Goal: Task Accomplishment & Management: Use online tool/utility

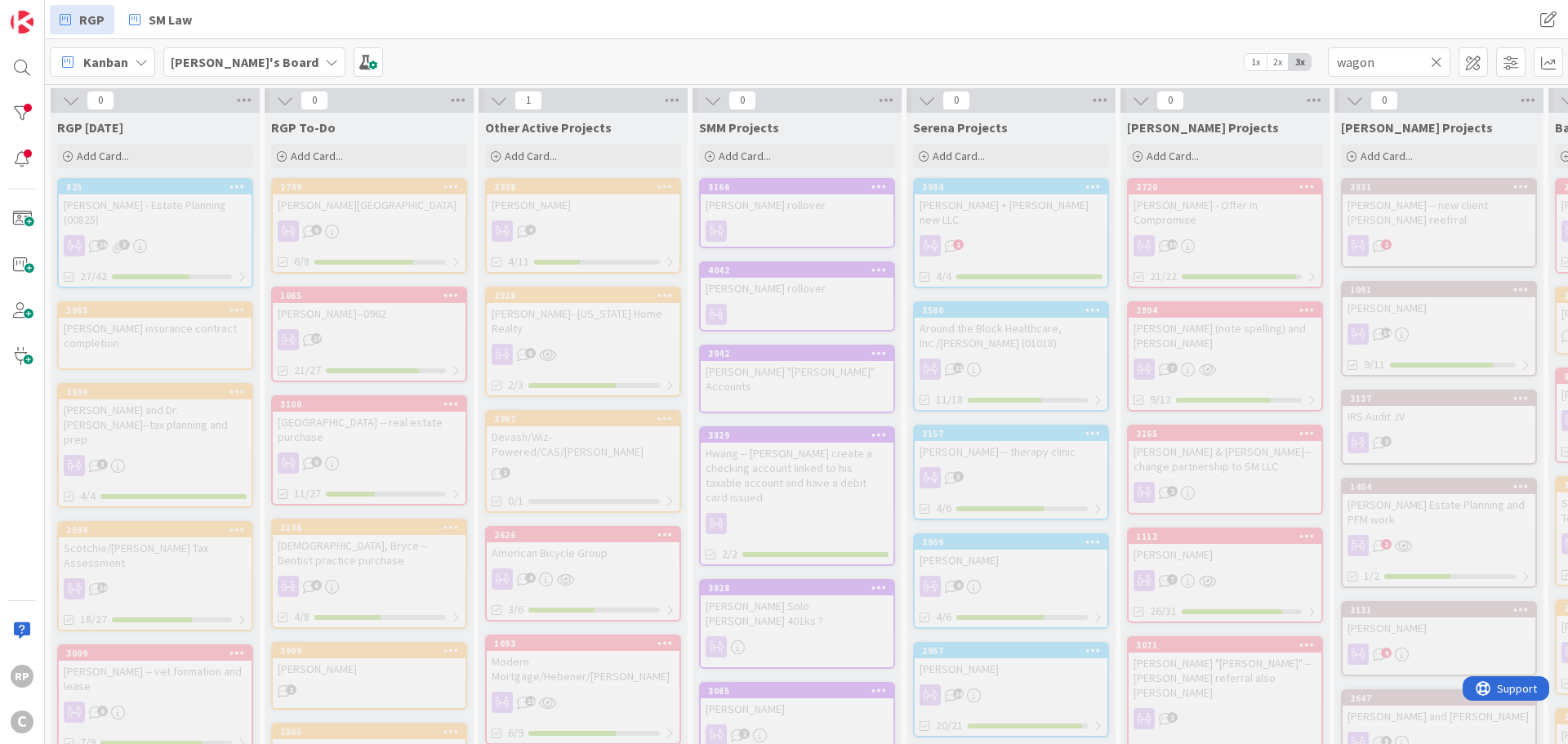
scroll to position [4981, 0]
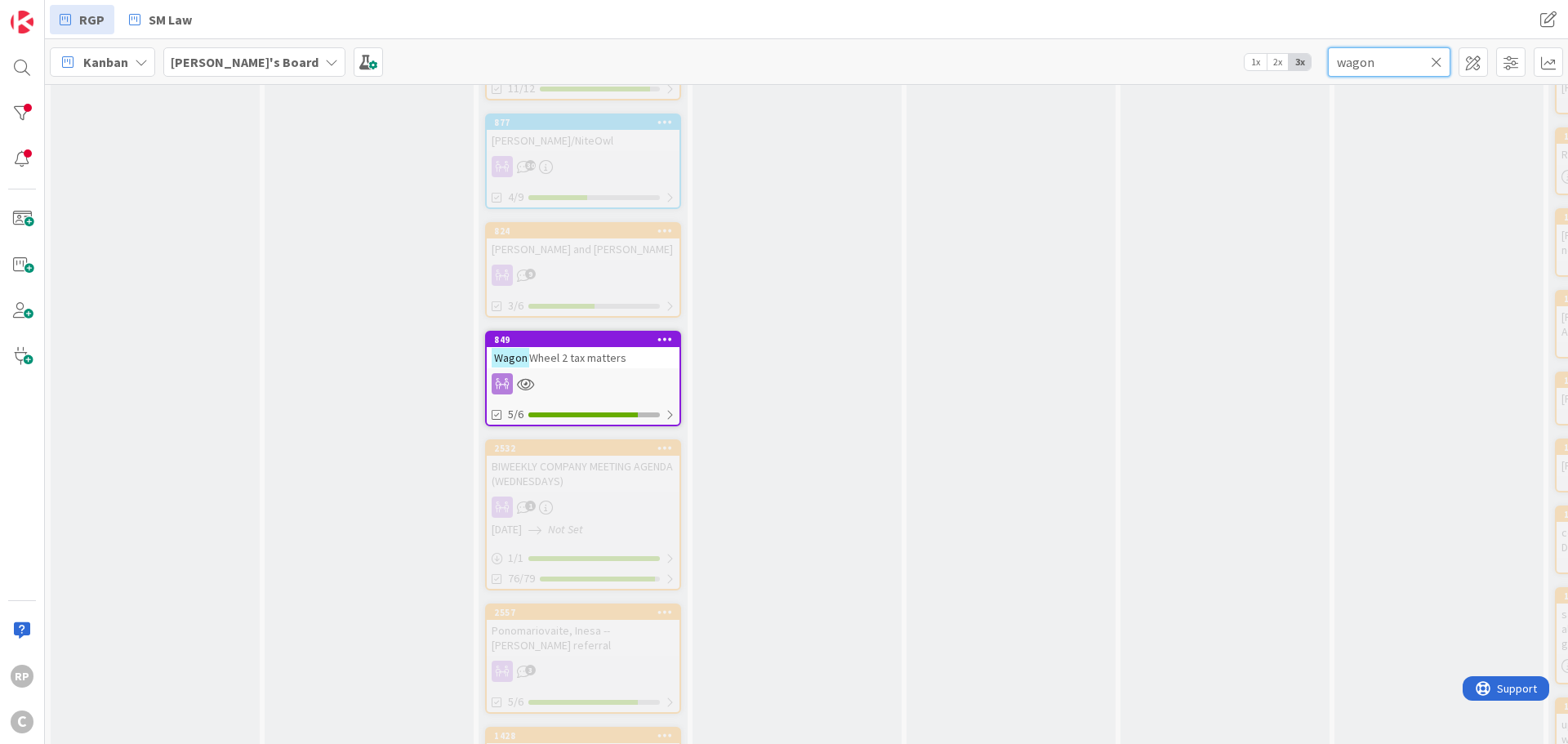
drag, startPoint x: 1410, startPoint y: 63, endPoint x: 1272, endPoint y: 64, distance: 138.0
click at [1272, 64] on div "Kanban My Zone Organization Select a single board Kanban List (Bulk Actions) Me…" at bounding box center [805, 62] width 1522 height 45
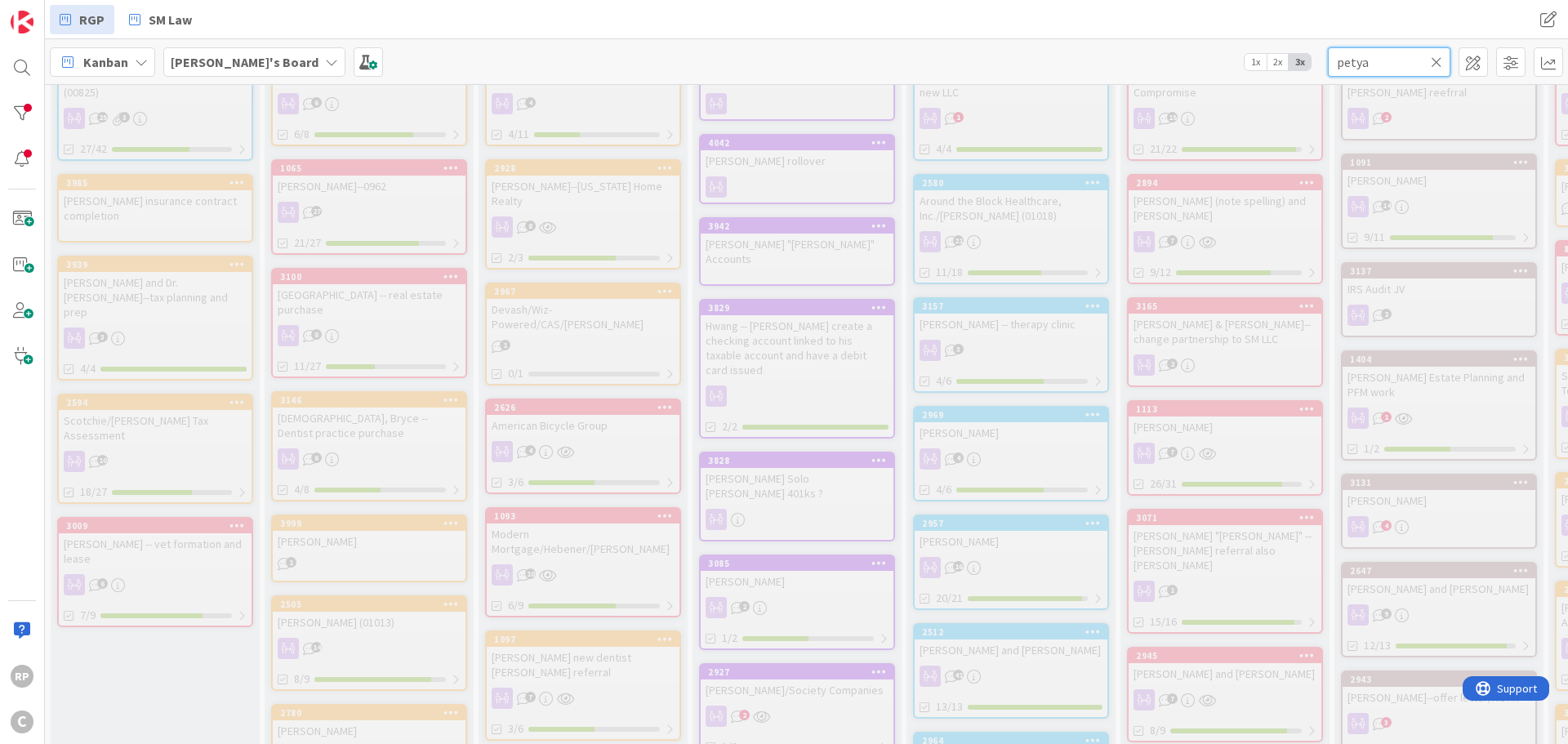
scroll to position [0, 0]
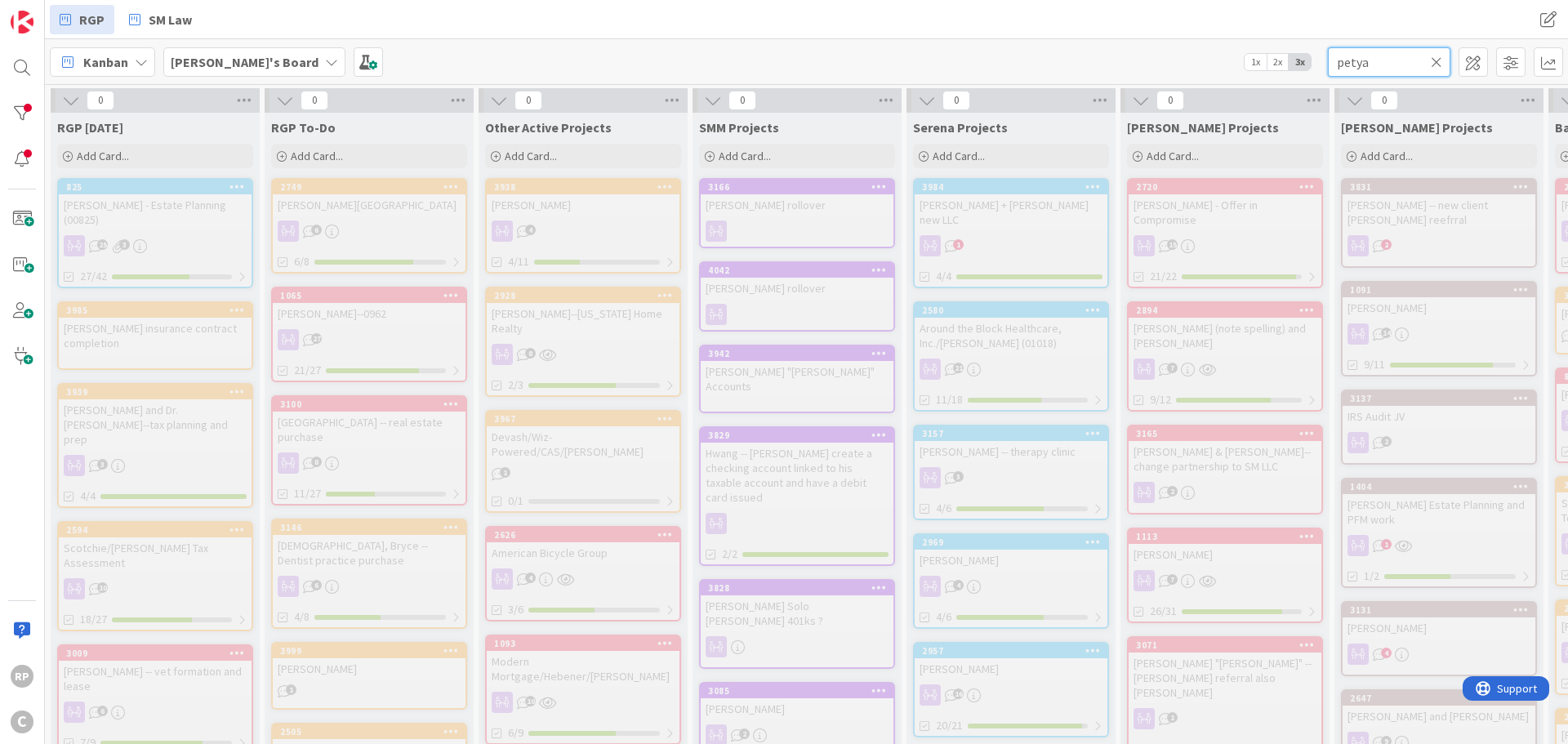
drag, startPoint x: 1379, startPoint y: 62, endPoint x: 1239, endPoint y: 64, distance: 140.0
click at [1239, 64] on div "Kanban My Zone Organization Select a single board Kanban List (Bulk Actions) Me…" at bounding box center [805, 62] width 1522 height 45
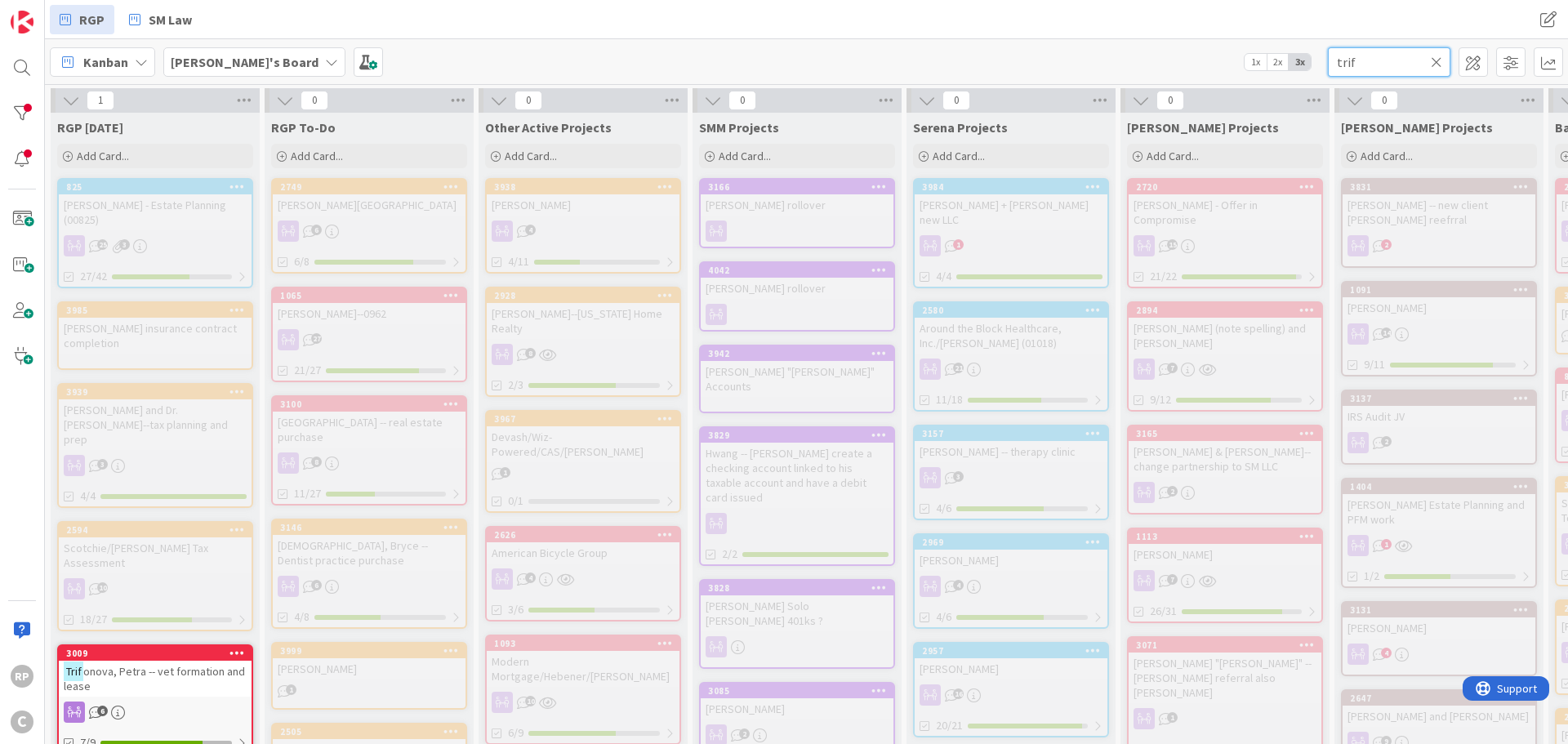
type input "trif"
click at [142, 664] on span "onova, Petra -- vet formation and lease" at bounding box center [154, 679] width 181 height 30
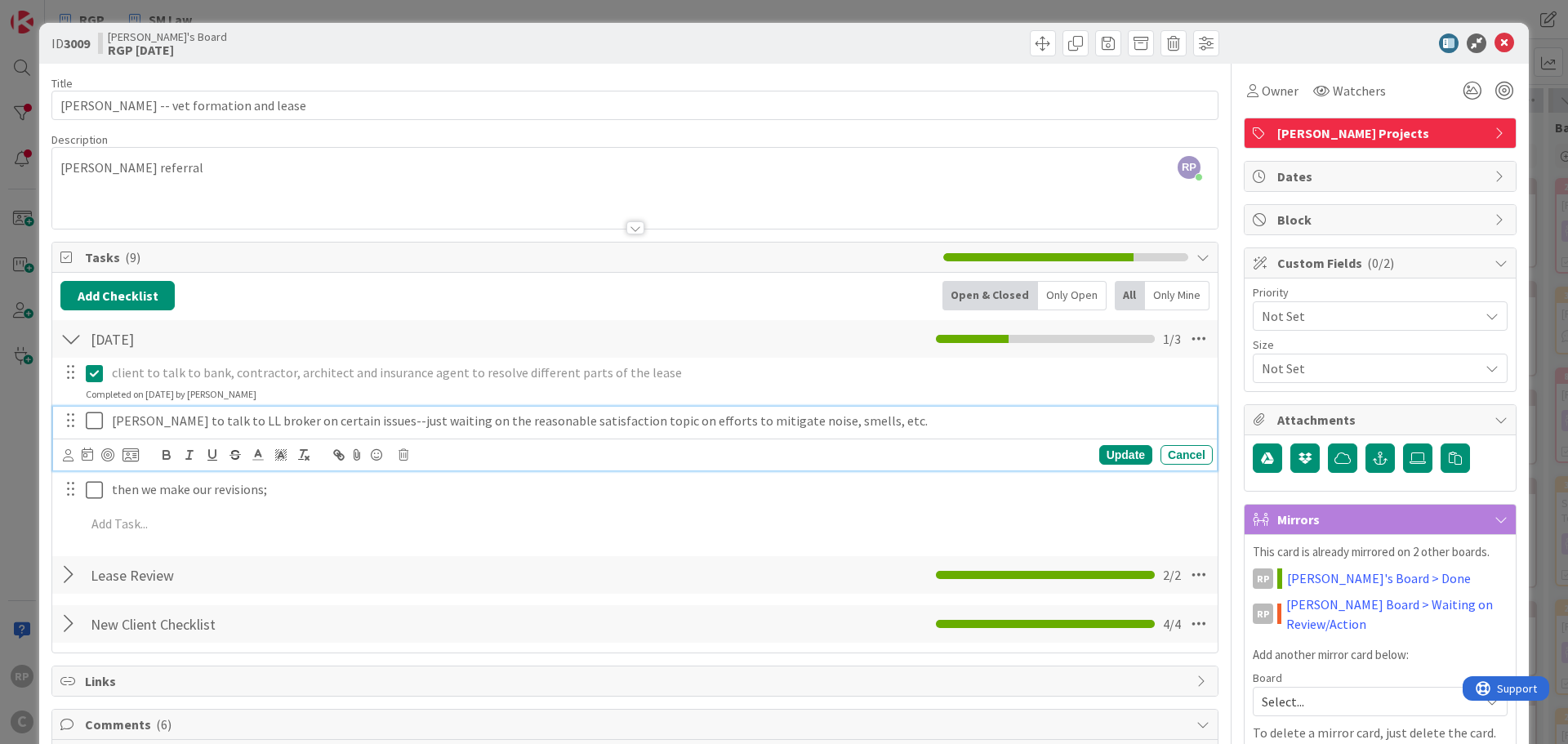
click at [841, 421] on p "[PERSON_NAME] to talk to LL broker on certain issues--just waiting on the reaso…" at bounding box center [659, 420] width 1094 height 19
click at [89, 423] on icon at bounding box center [98, 420] width 24 height 20
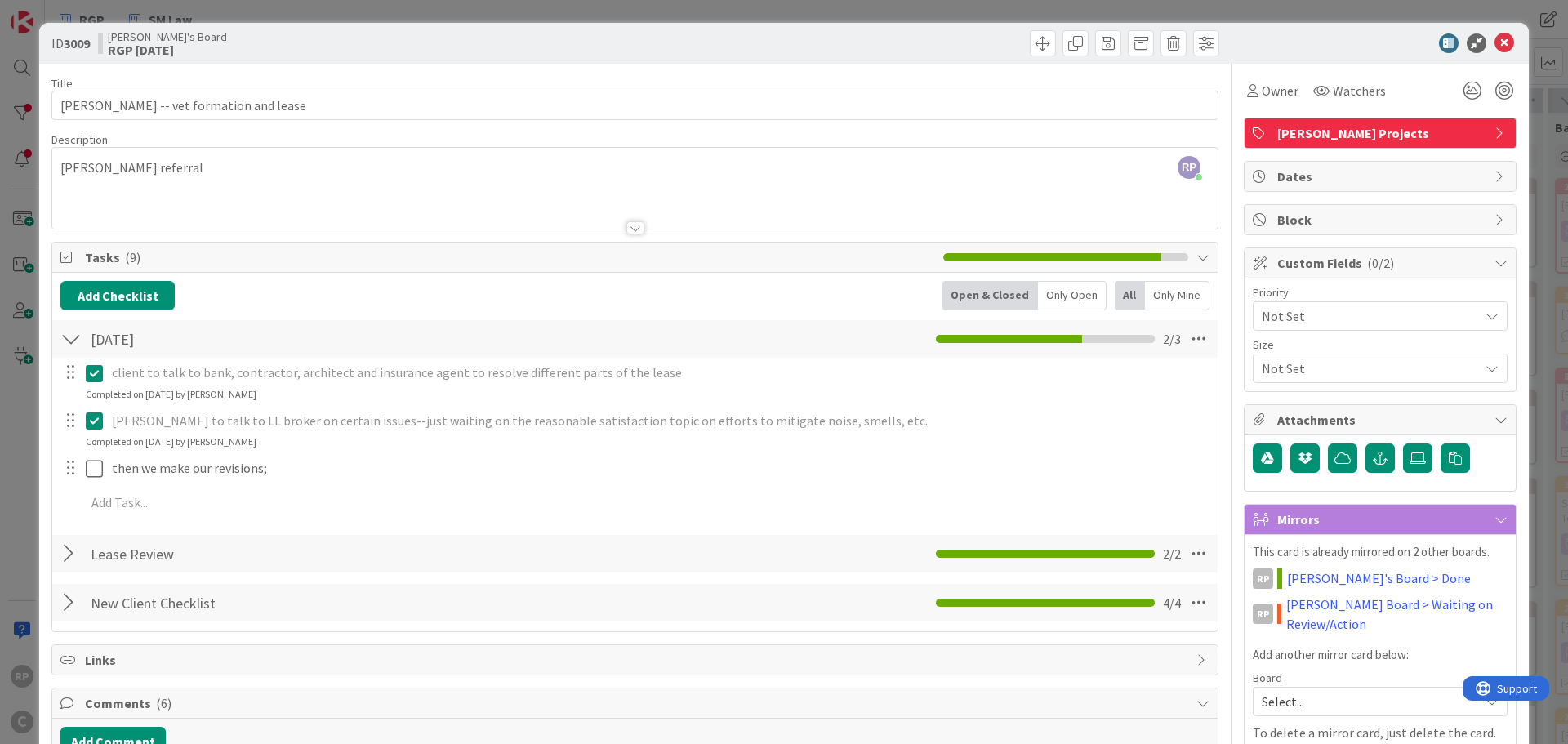
click at [89, 423] on icon at bounding box center [98, 420] width 24 height 20
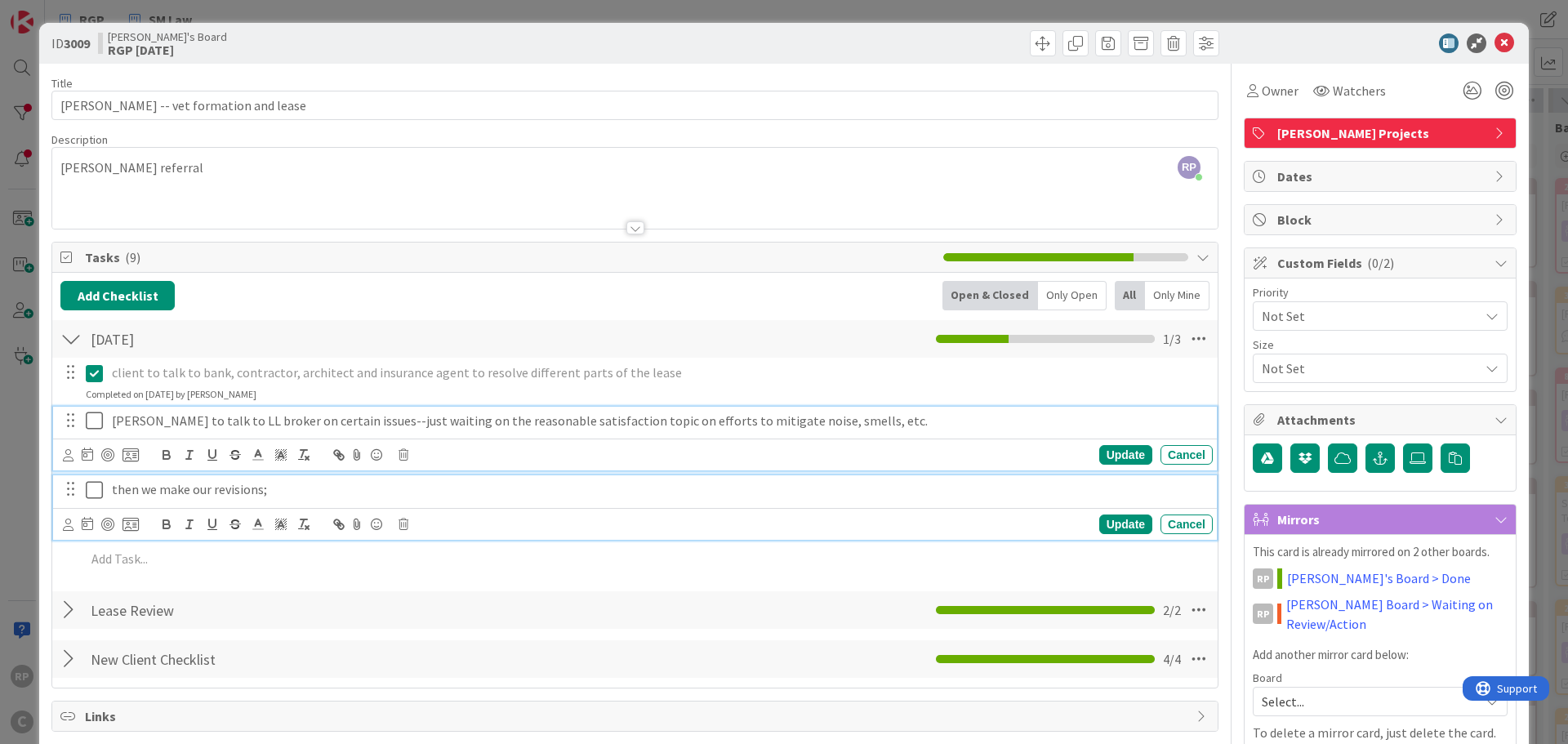
click at [93, 489] on icon at bounding box center [98, 489] width 24 height 20
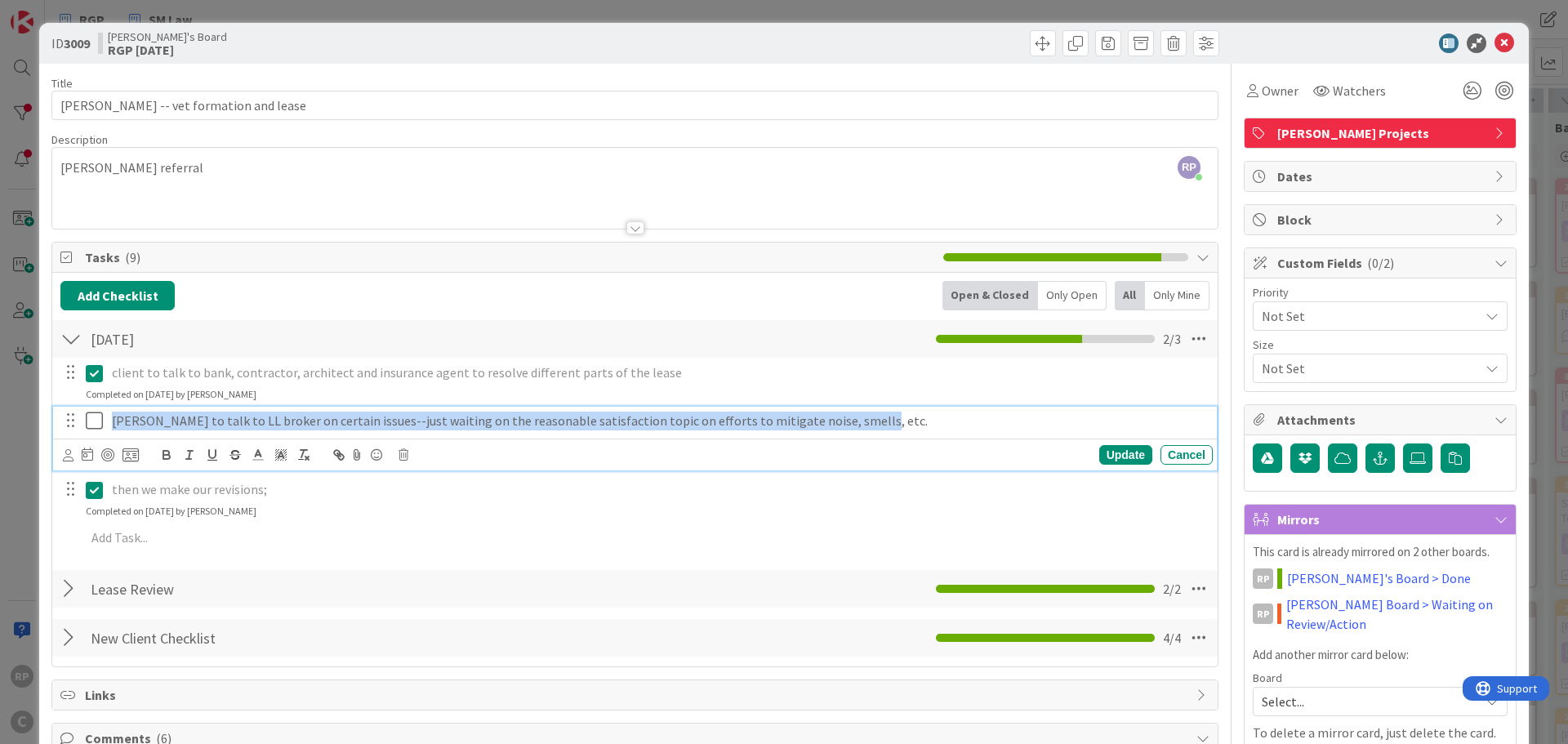
drag, startPoint x: 854, startPoint y: 424, endPoint x: 95, endPoint y: 429, distance: 759.0
click at [95, 429] on div "[PERSON_NAME] to talk to LL broker on certain issues--just waiting on the reaso…" at bounding box center [636, 420] width 1153 height 29
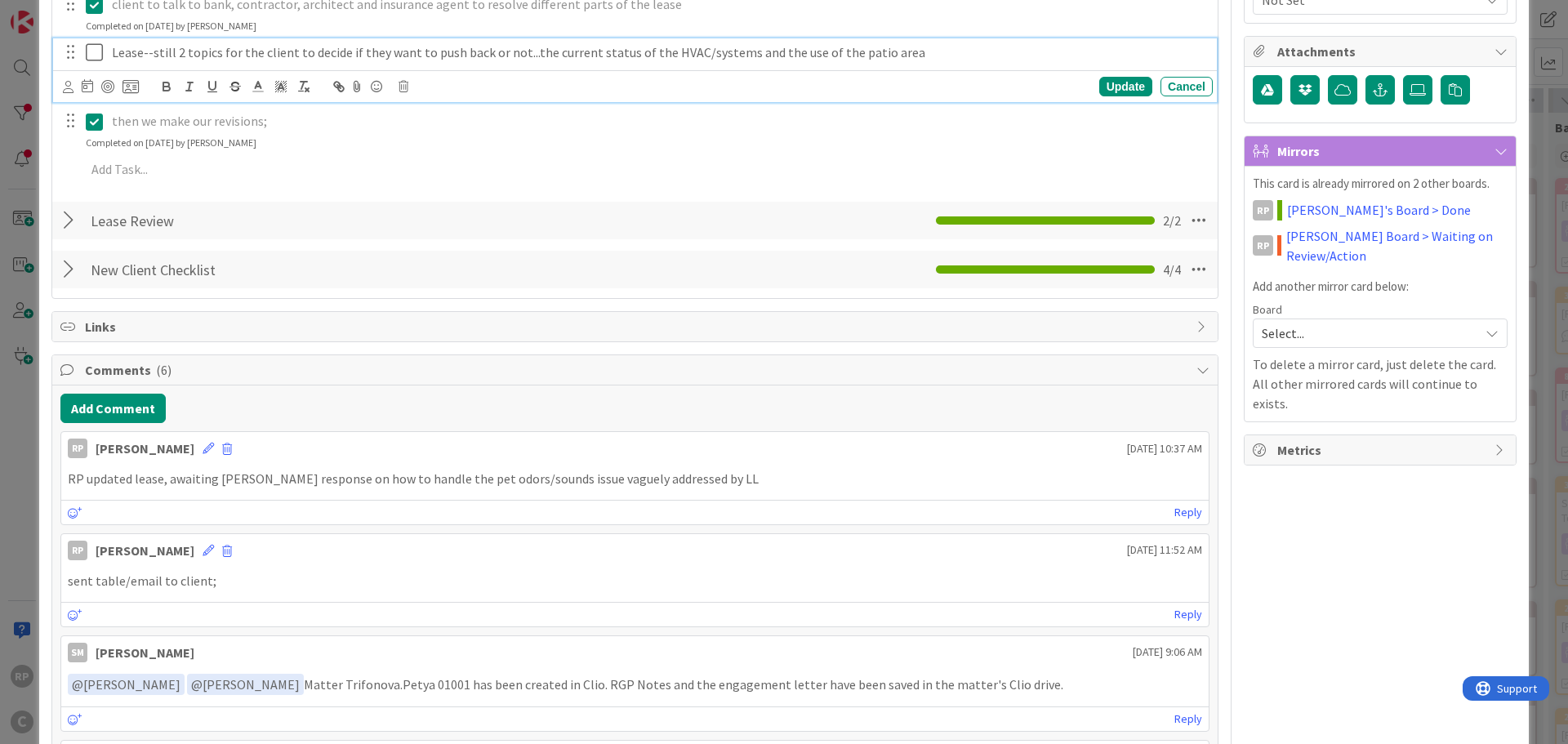
scroll to position [408, 0]
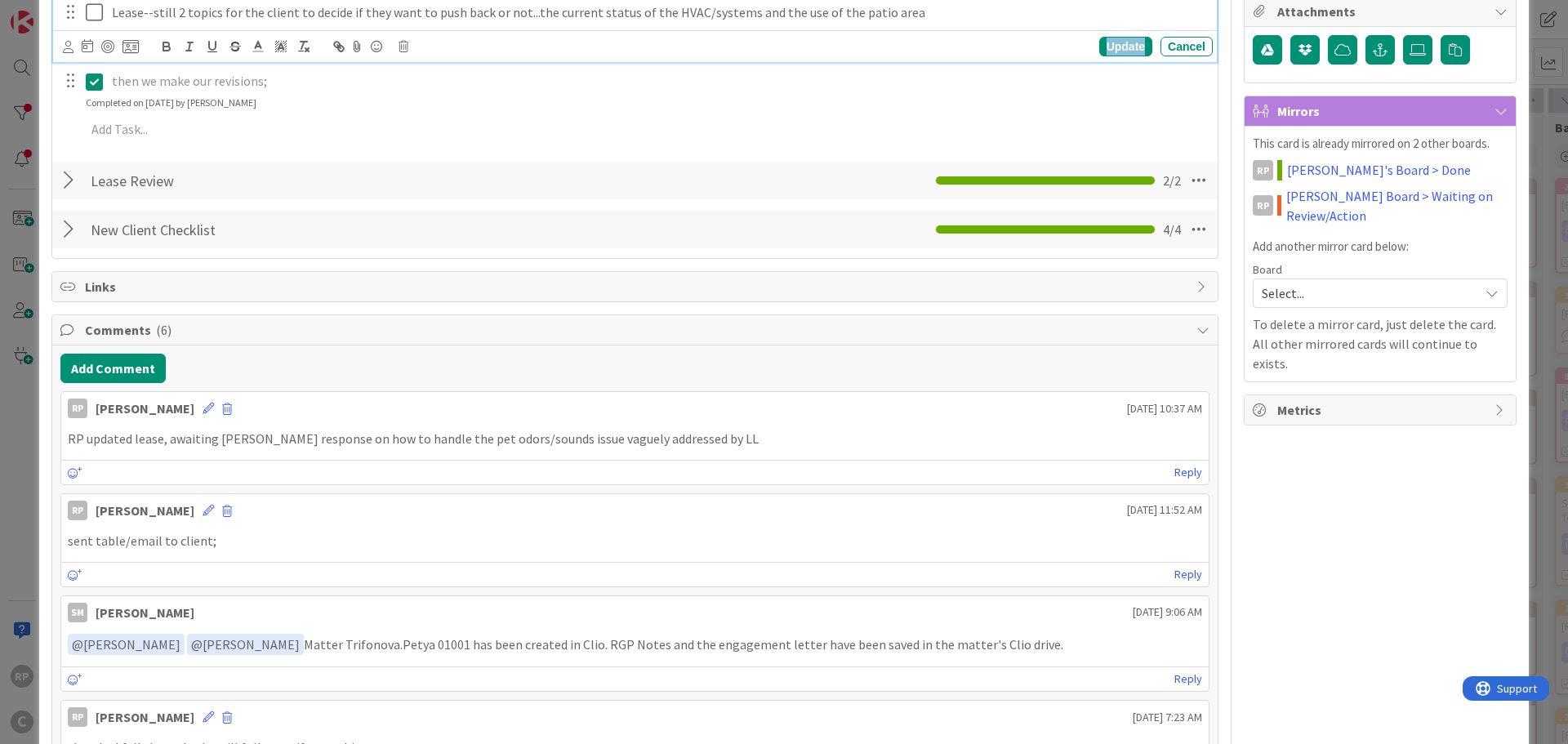
click at [1109, 48] on div "Update" at bounding box center [1125, 46] width 53 height 20
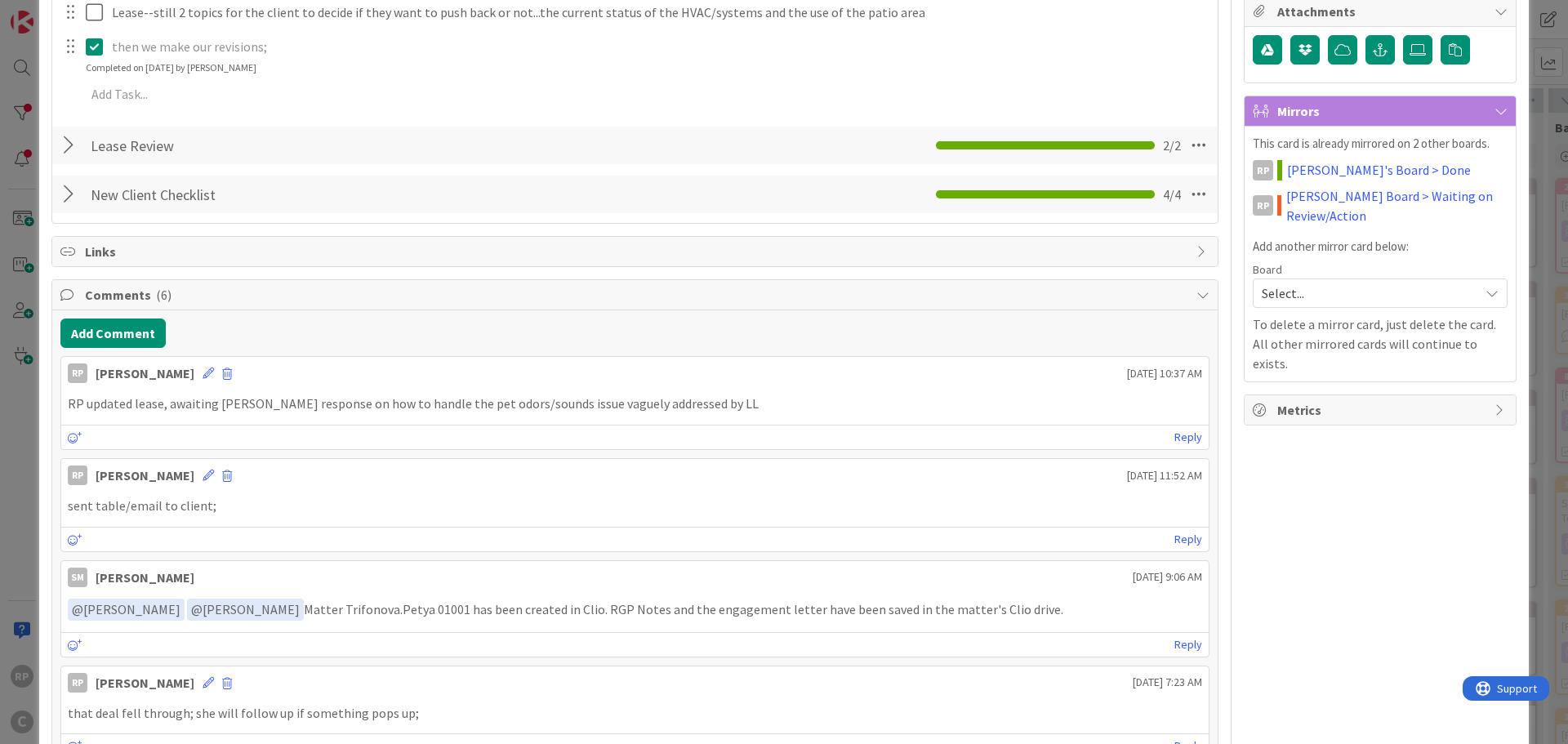
click at [106, 355] on div "Add Comment RP [PERSON_NAME] [DATE] 10:37 AM RP updated lease, awaiting [PERSON…" at bounding box center [635, 641] width 1165 height 660
click at [109, 341] on button "Add Comment" at bounding box center [113, 334] width 105 height 30
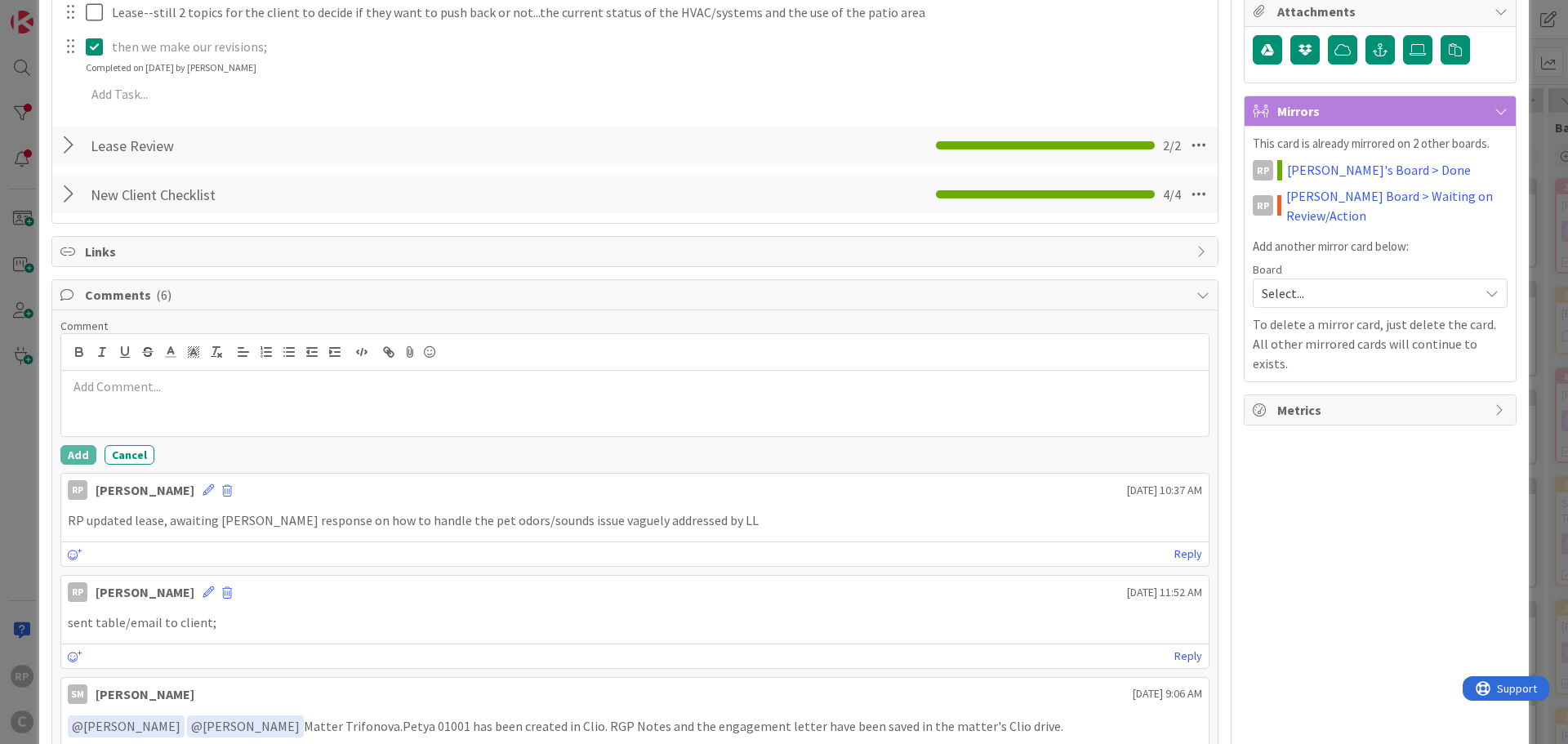
click at [146, 405] on div at bounding box center [635, 404] width 1148 height 65
click at [82, 457] on button "Add" at bounding box center [78, 454] width 36 height 20
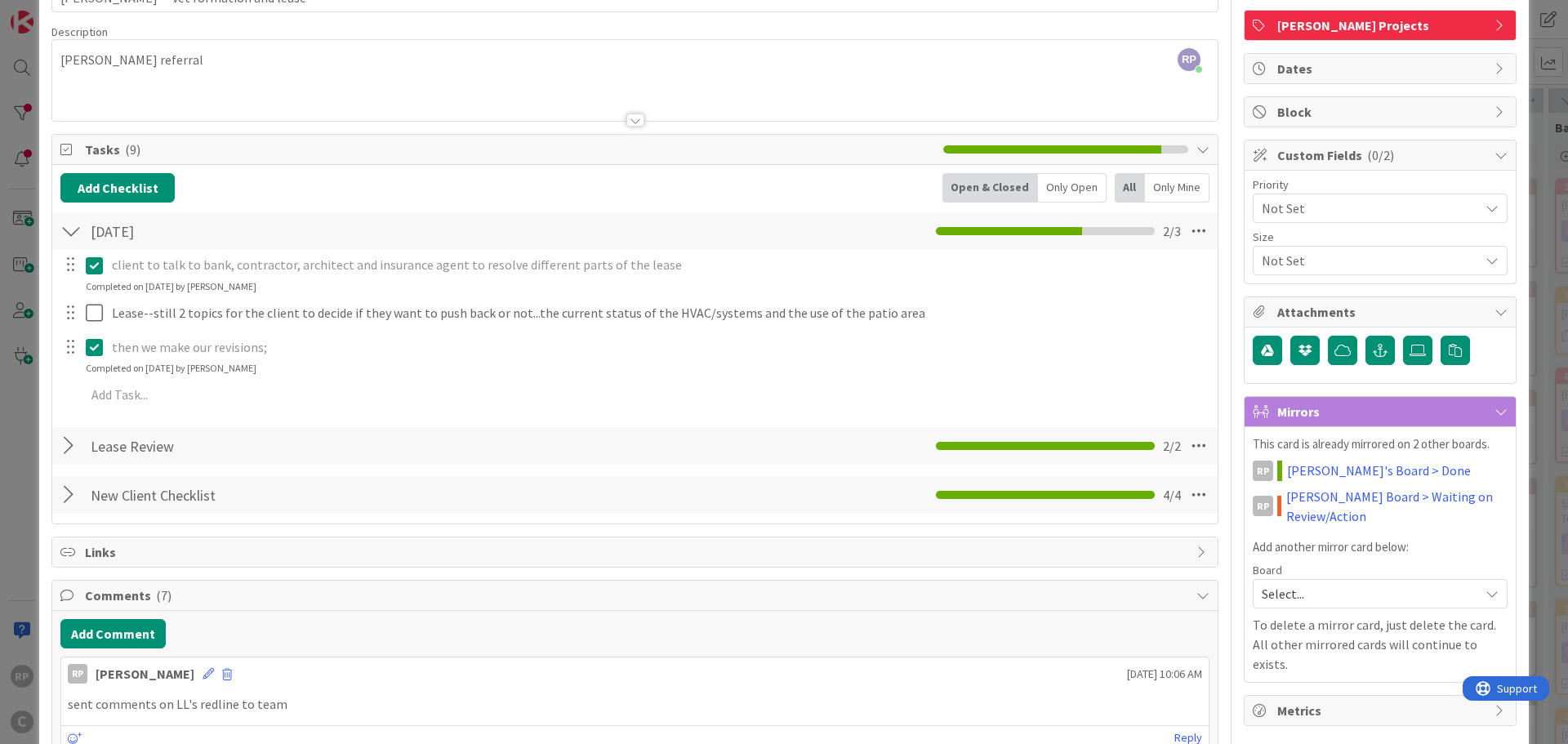
scroll to position [0, 0]
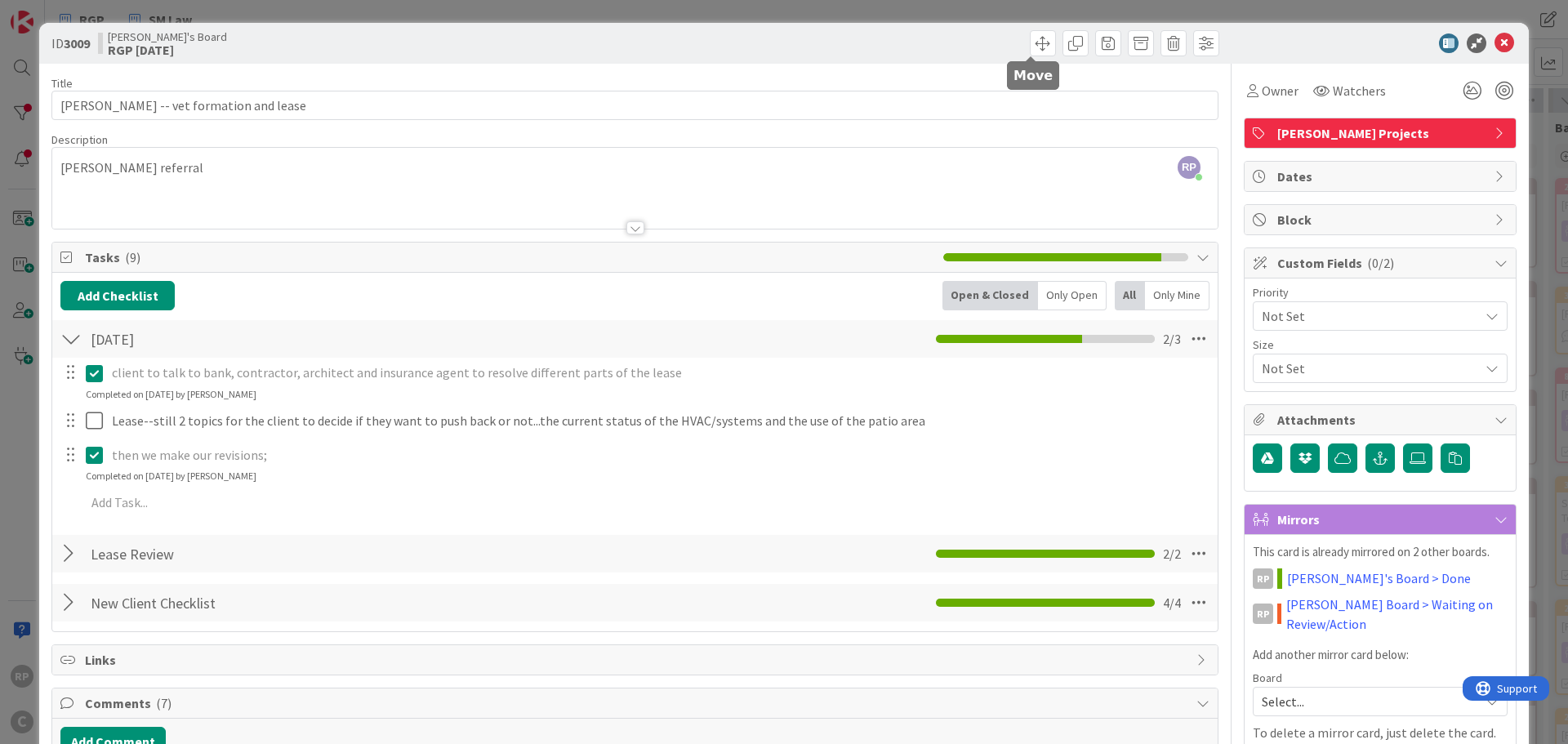
click at [1039, 43] on span at bounding box center [1042, 43] width 26 height 26
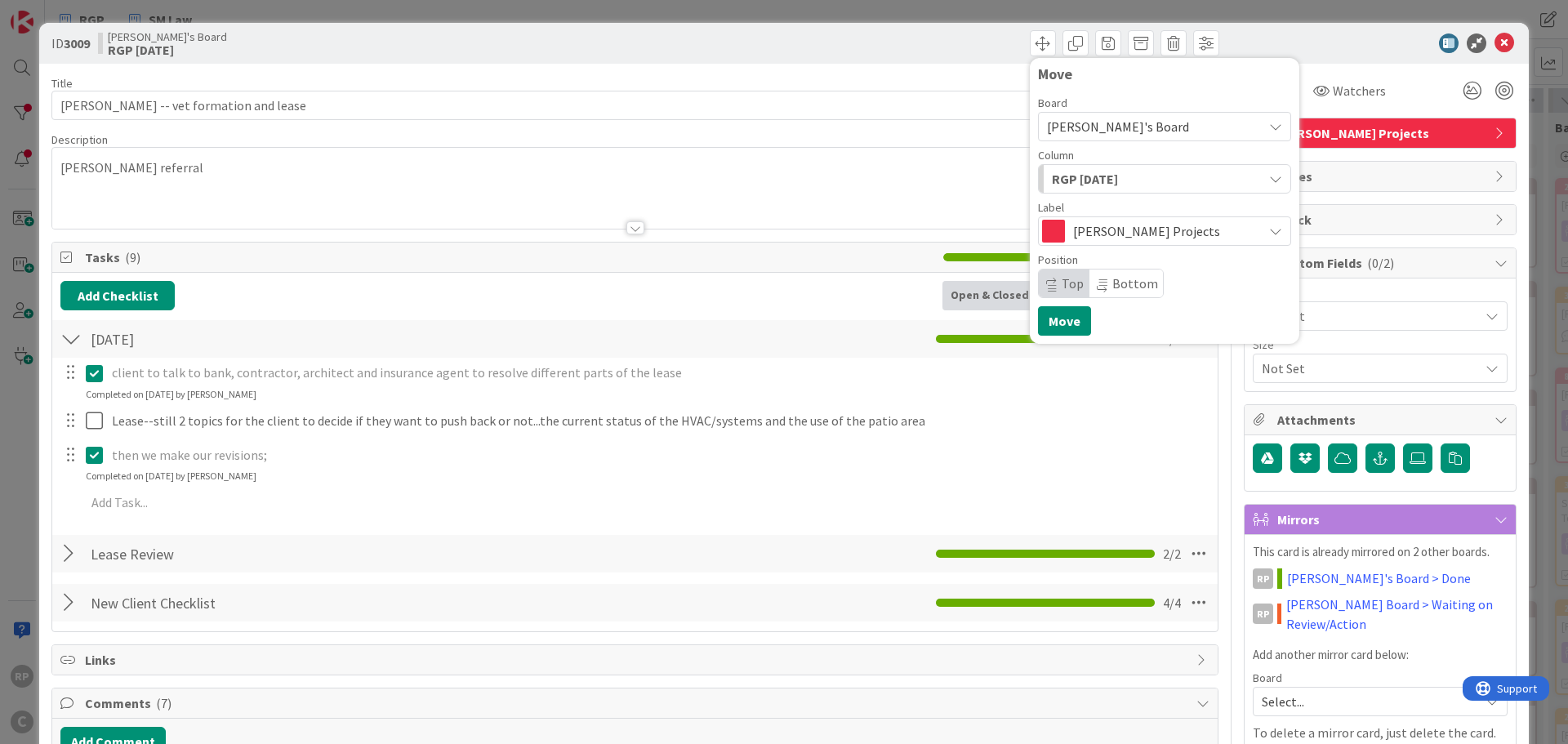
click at [1076, 182] on span "RGP [DATE]" at bounding box center [1084, 178] width 66 height 21
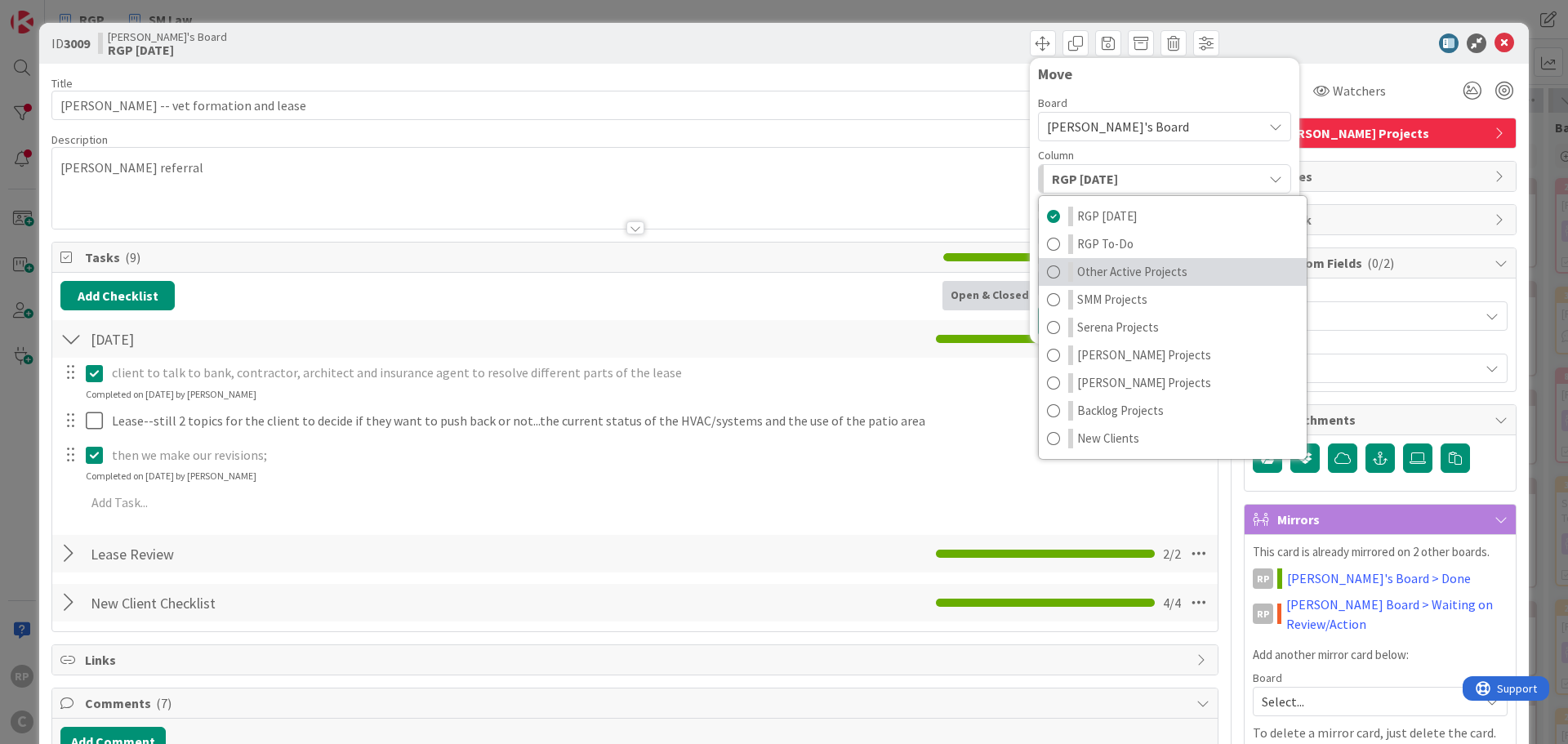
click at [1105, 272] on span "Other Active Projects" at bounding box center [1132, 271] width 110 height 20
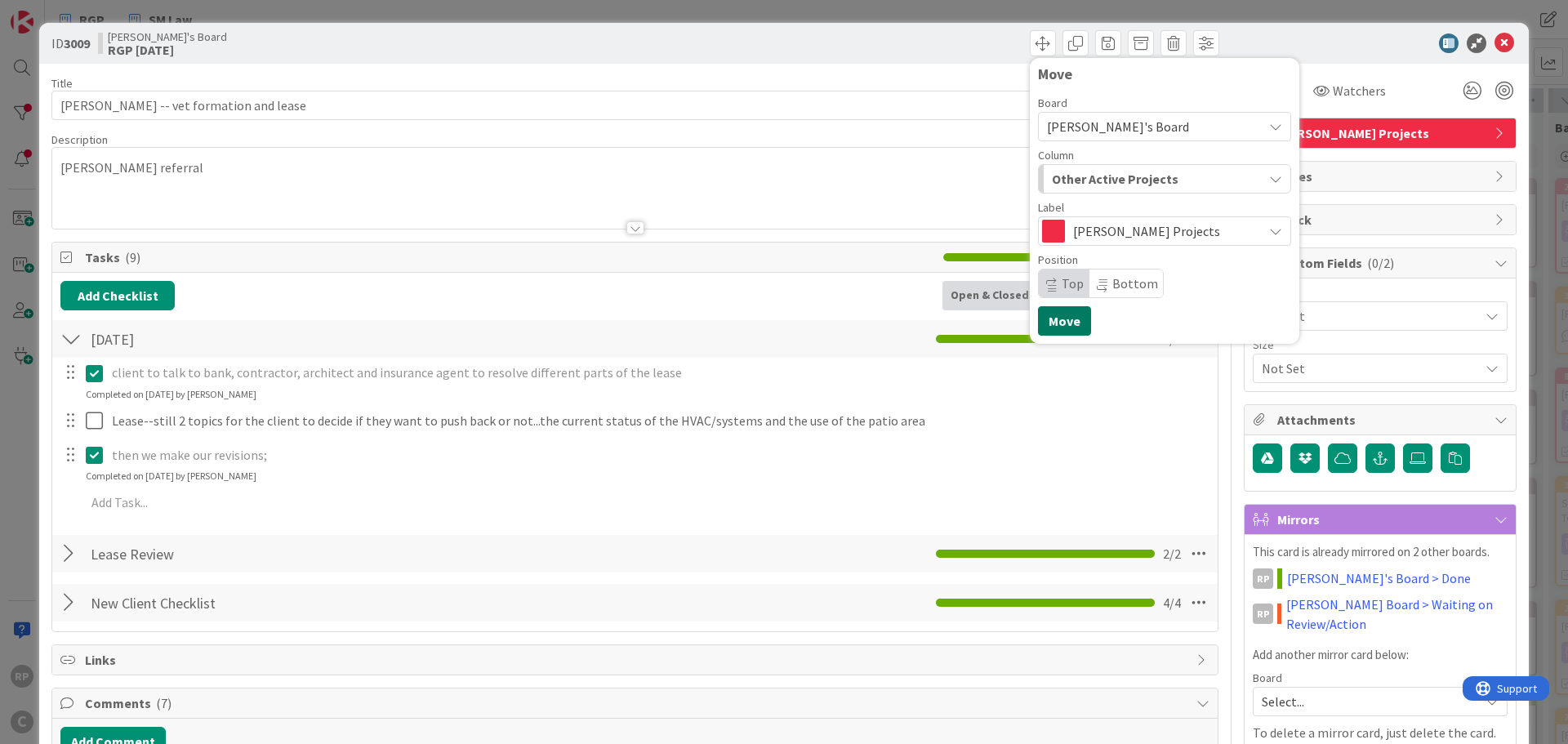
click at [1038, 322] on button "Move" at bounding box center [1064, 321] width 53 height 30
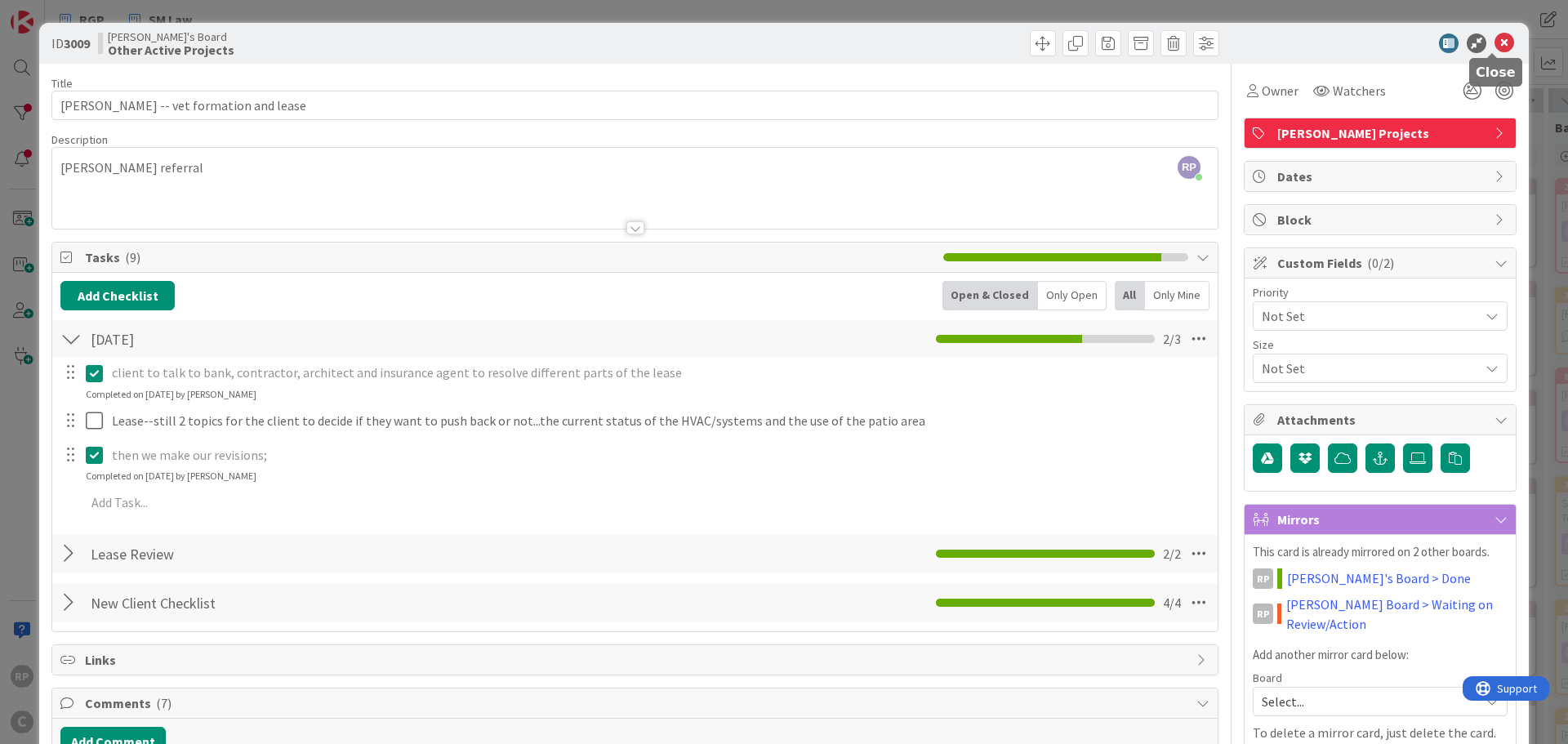
click at [1494, 43] on icon at bounding box center [1504, 43] width 20 height 20
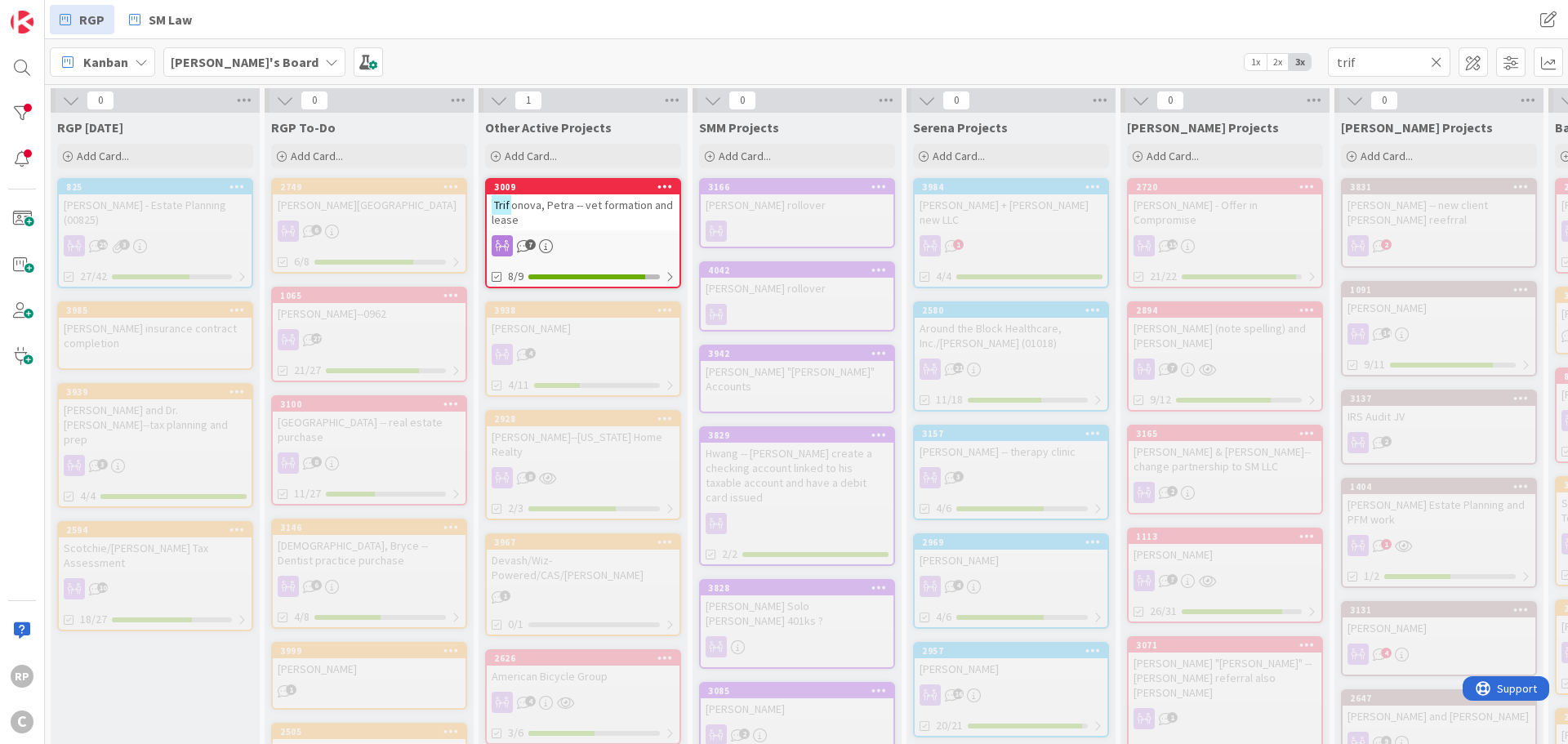
click at [1430, 61] on icon at bounding box center [1436, 62] width 11 height 15
